Goal: Transaction & Acquisition: Book appointment/travel/reservation

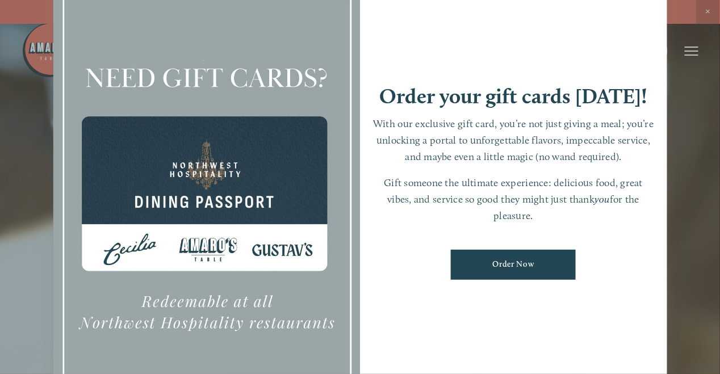
click at [710, 13] on div at bounding box center [360, 187] width 720 height 374
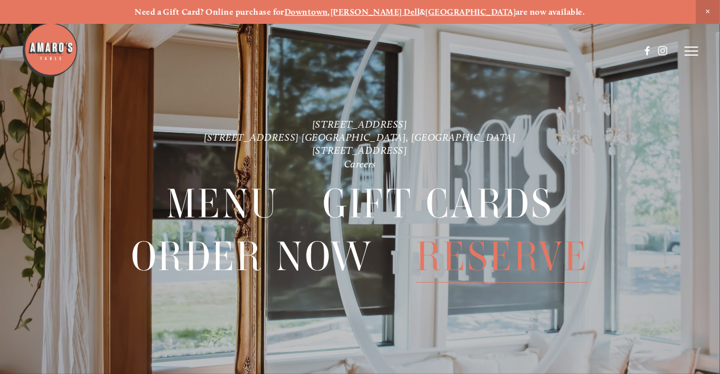
click at [465, 259] on span "Reserve" at bounding box center [502, 256] width 173 height 52
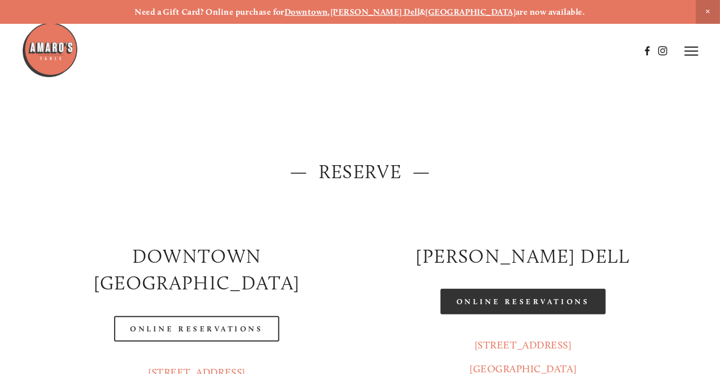
click at [477, 302] on link "Online Reservations" at bounding box center [522, 302] width 165 height 26
